Goal: Task Accomplishment & Management: Manage account settings

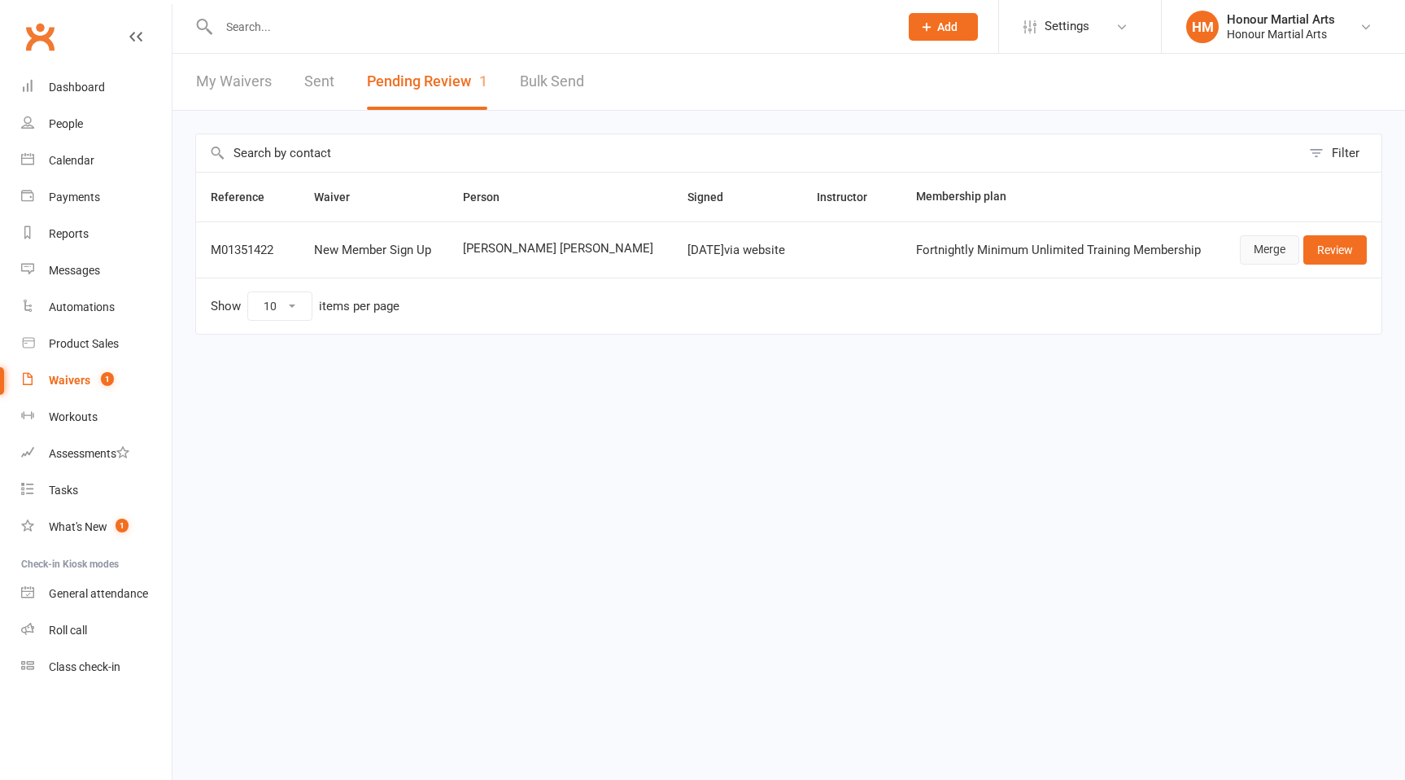
click at [1266, 251] on link "Merge" at bounding box center [1269, 249] width 59 height 29
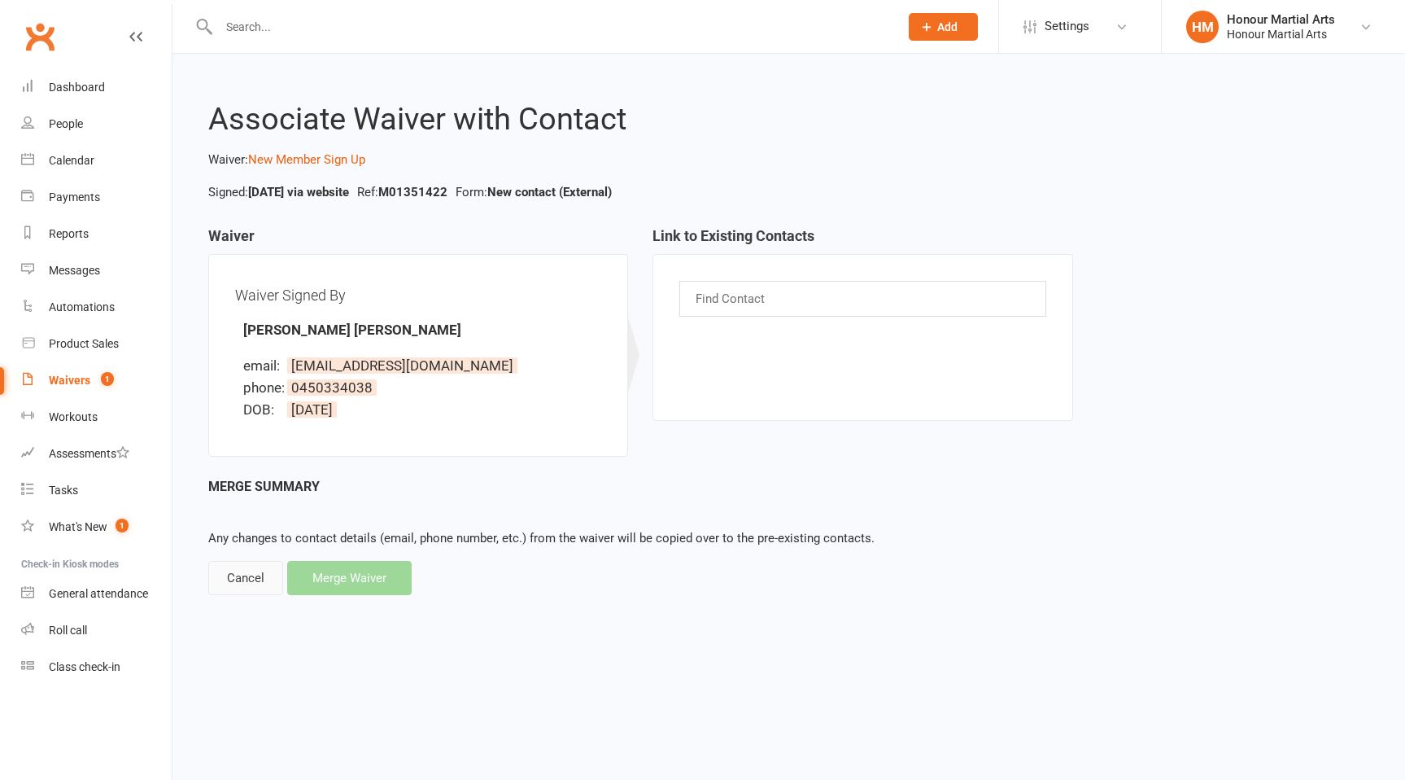
click at [250, 573] on div "Cancel" at bounding box center [245, 578] width 75 height 34
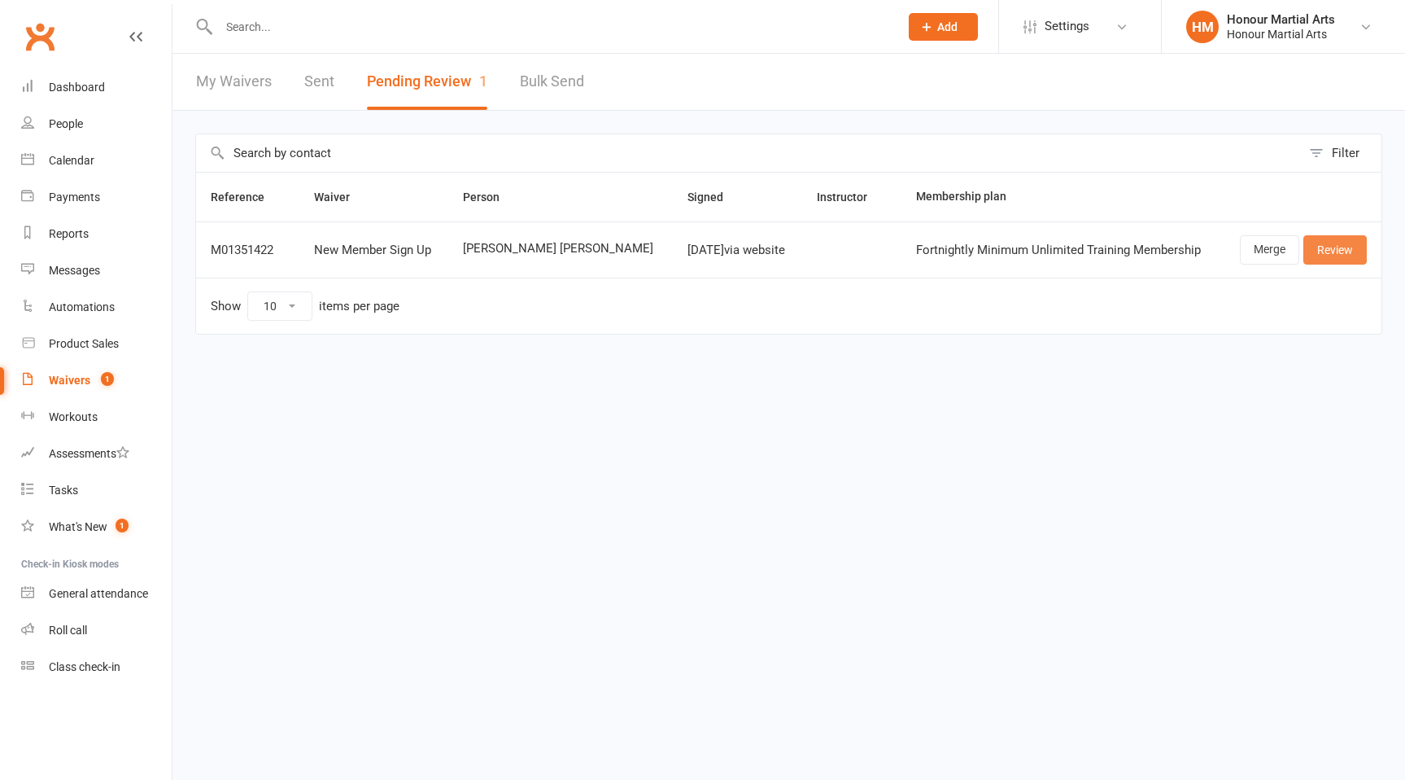
click at [1330, 251] on link "Review" at bounding box center [1335, 249] width 63 height 29
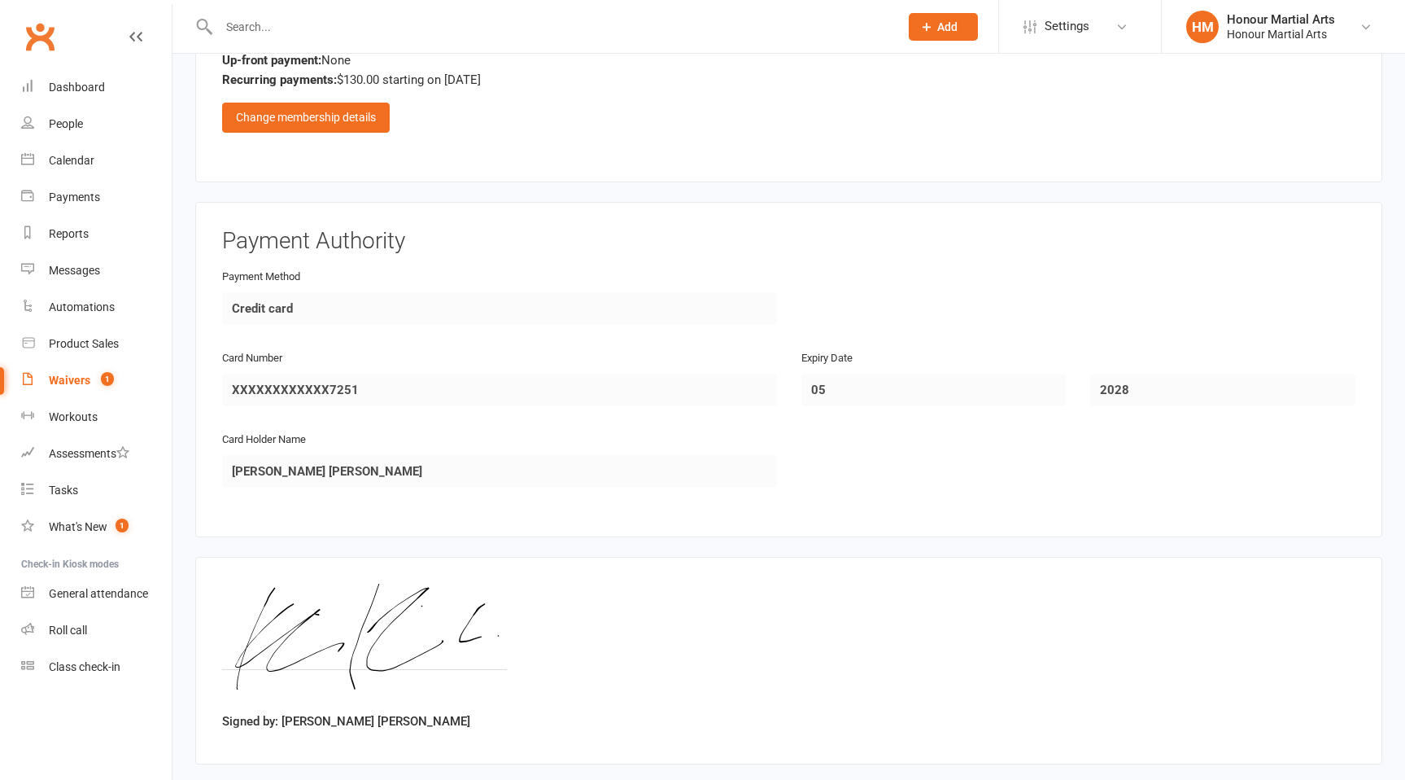
scroll to position [962, 0]
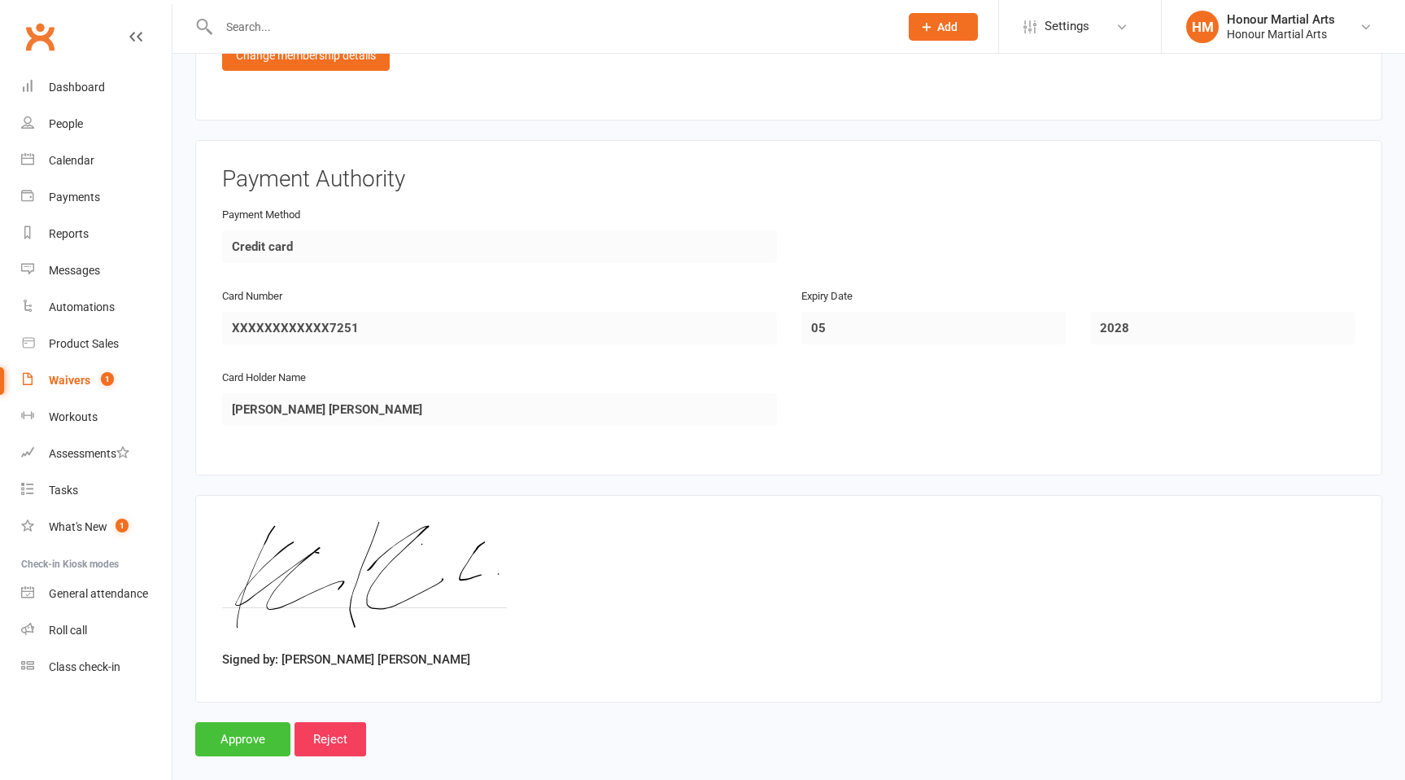
click at [246, 722] on input "Approve" at bounding box center [242, 739] width 95 height 34
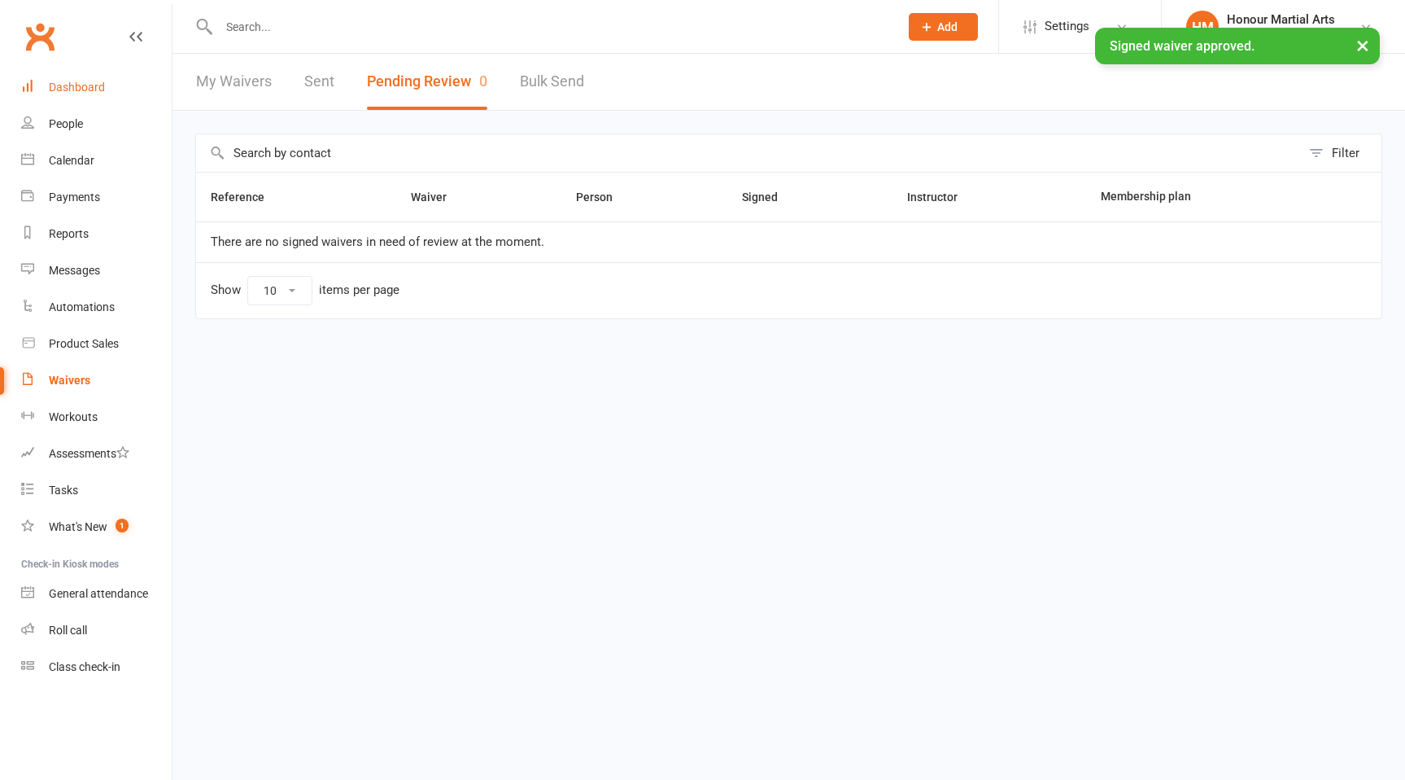
click at [96, 81] on div "Dashboard" at bounding box center [77, 87] width 56 height 13
